Goal: Use online tool/utility: Utilize a website feature to perform a specific function

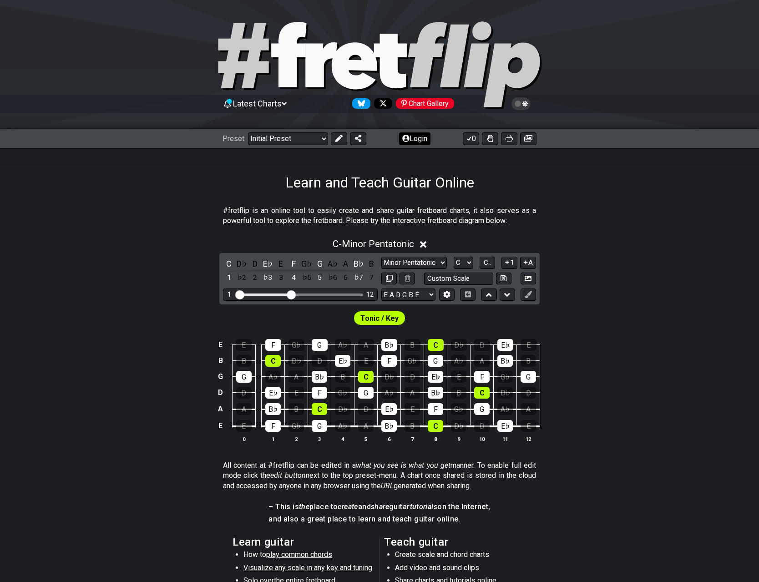
click at [422, 141] on button "Login" at bounding box center [414, 138] width 31 height 13
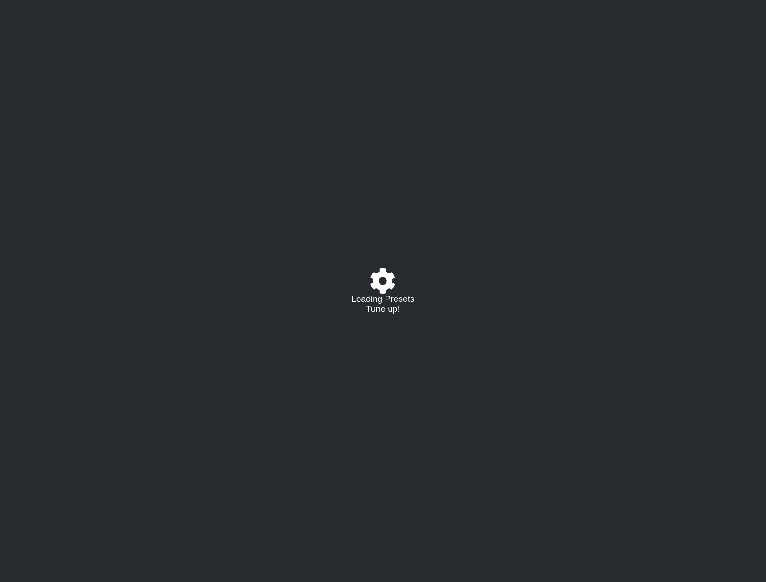
select select "C"
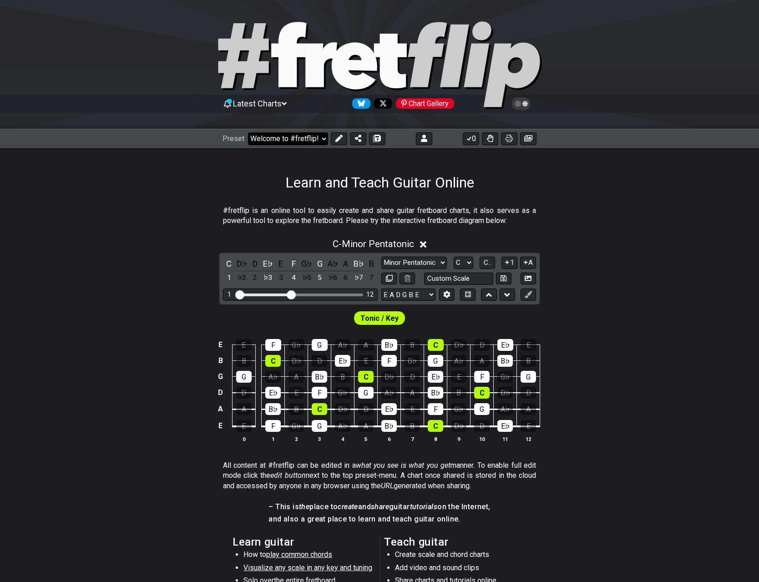
click at [289, 136] on select "Welcome to #fretflip! Initial Preset Custom Preset Minor Pentatonic Major Penta…" at bounding box center [288, 138] width 80 height 13
click at [248, 132] on select "Welcome to #fretflip! Initial Preset Custom Preset A LOCRIAN OPEN D TUNING OPEN…" at bounding box center [288, 138] width 80 height 13
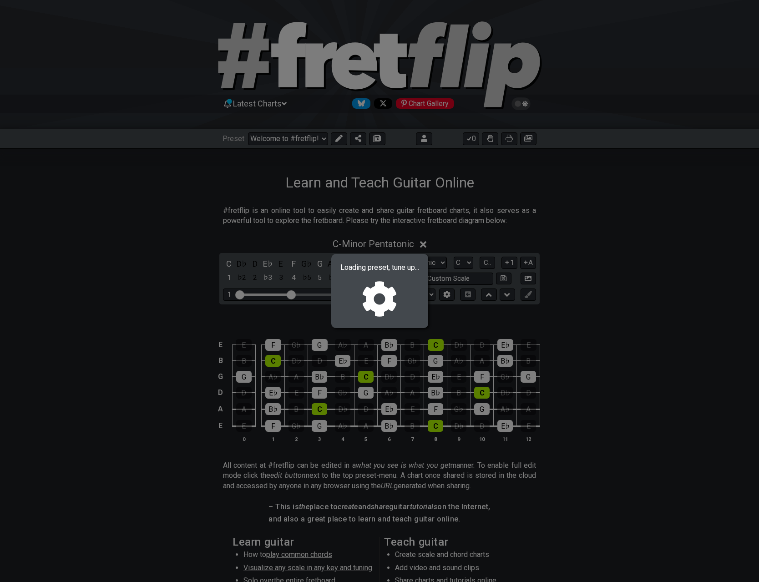
select select "/02R4QE39"
select select "D"
select select "D PHRYGIAN - OPEN Dm"
select select "D A D F A D"
select select "A"
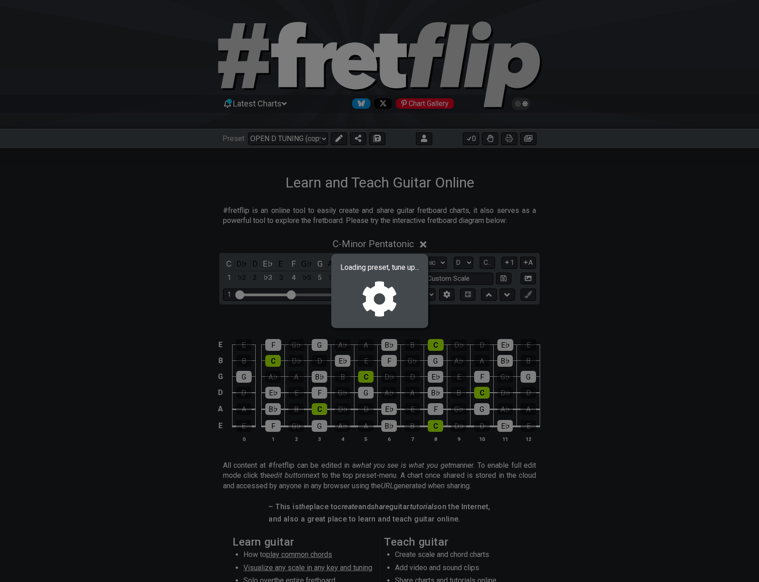
select select "D"
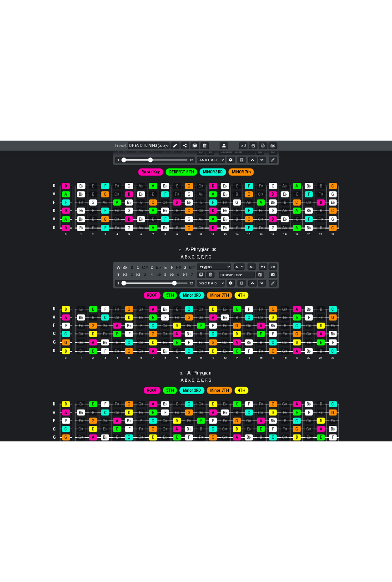
scroll to position [273, 0]
